Goal: Check status: Check status

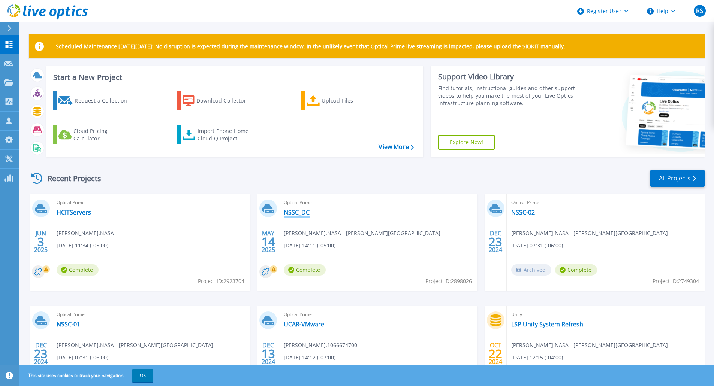
click at [299, 211] on link "NSSC_DC" at bounding box center [297, 212] width 26 height 7
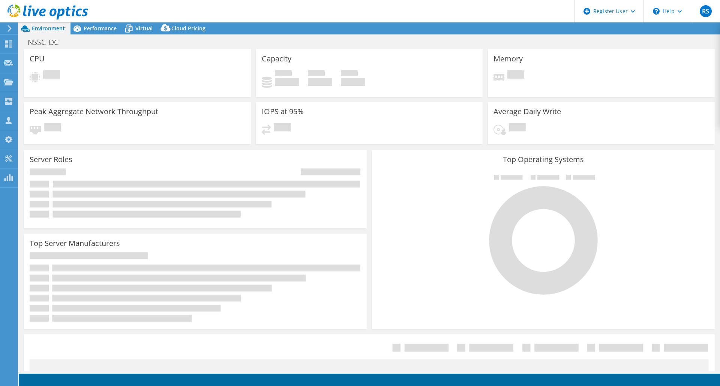
select select "USD"
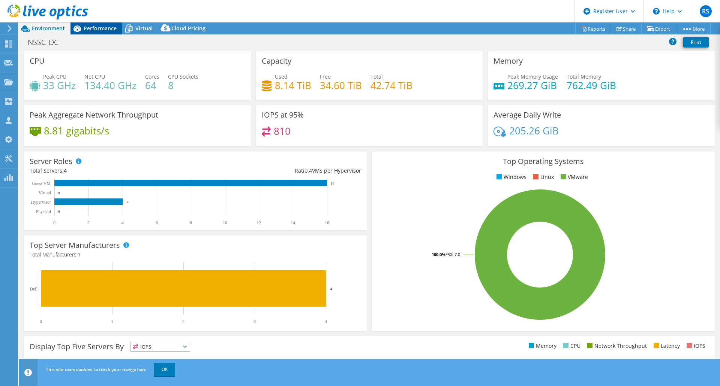
click at [99, 28] on span "Performance" at bounding box center [100, 28] width 33 height 7
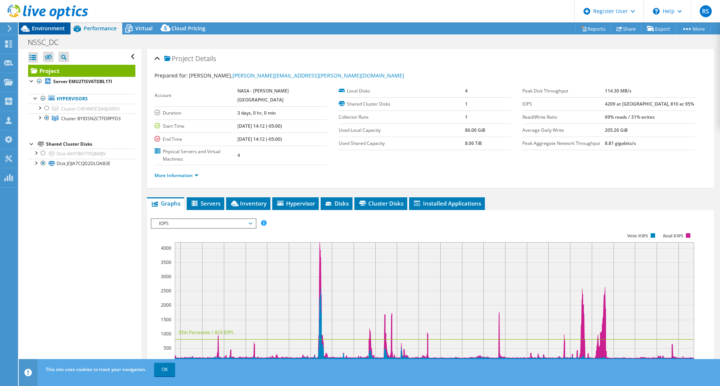
click at [49, 27] on span "Environment" at bounding box center [48, 28] width 33 height 7
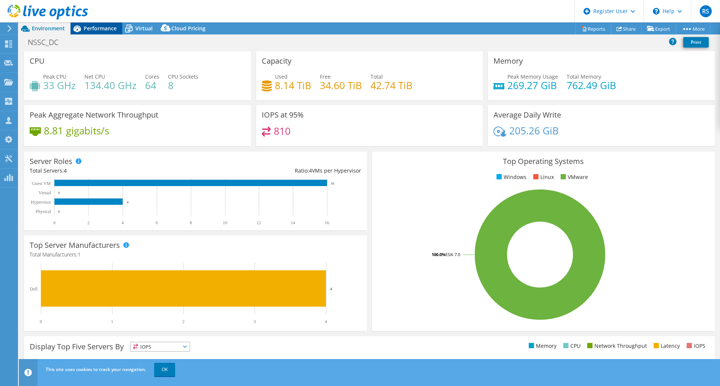
click at [94, 27] on span "Performance" at bounding box center [100, 28] width 33 height 7
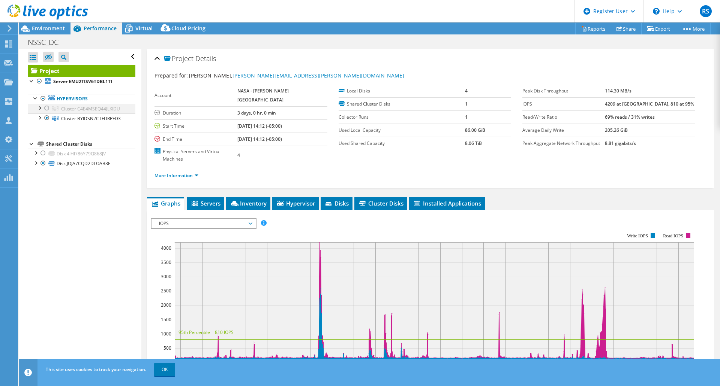
click at [48, 108] on div at bounding box center [46, 108] width 7 height 9
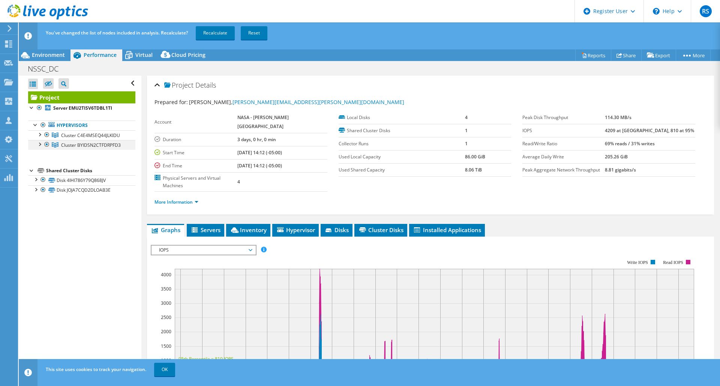
click at [48, 143] on div at bounding box center [46, 144] width 7 height 9
click at [211, 28] on link "Recalculate" at bounding box center [215, 32] width 39 height 13
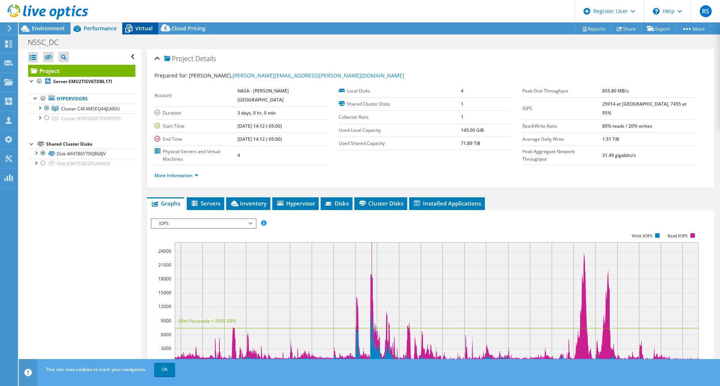
click at [138, 31] on span "Virtual" at bounding box center [143, 28] width 17 height 7
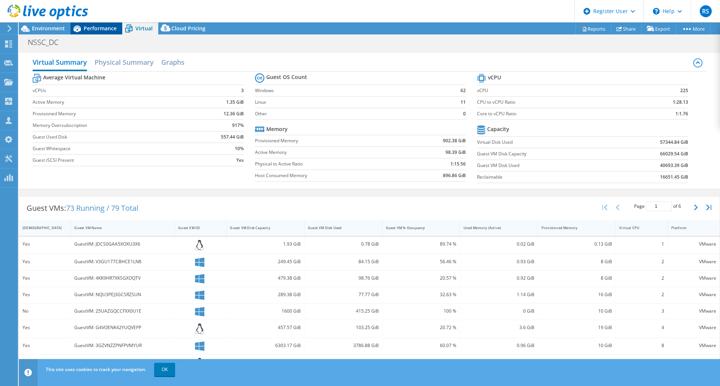
click at [97, 30] on span "Performance" at bounding box center [100, 28] width 33 height 7
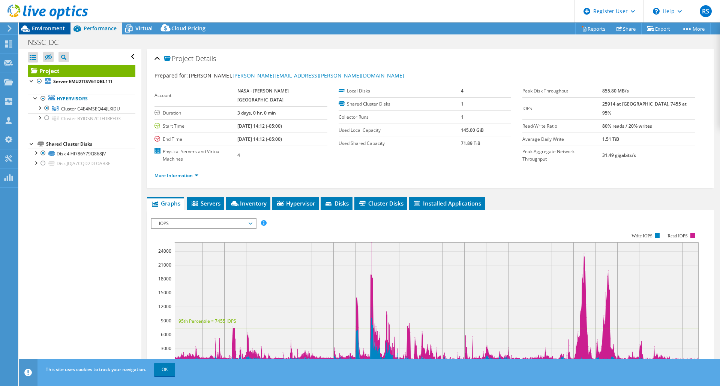
click at [48, 27] on span "Environment" at bounding box center [48, 28] width 33 height 7
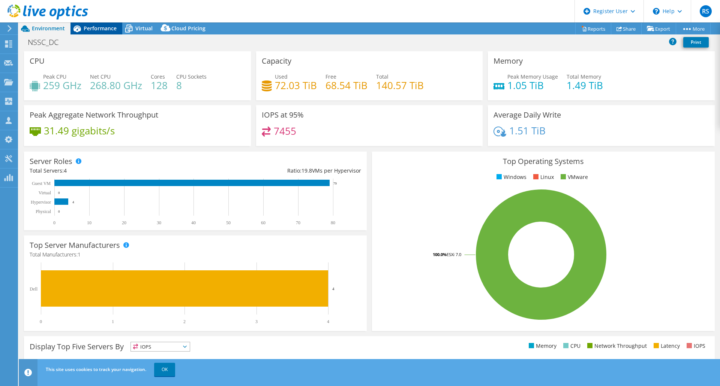
click at [85, 28] on span "Performance" at bounding box center [100, 28] width 33 height 7
